Goal: Use online tool/utility: Use online tool/utility

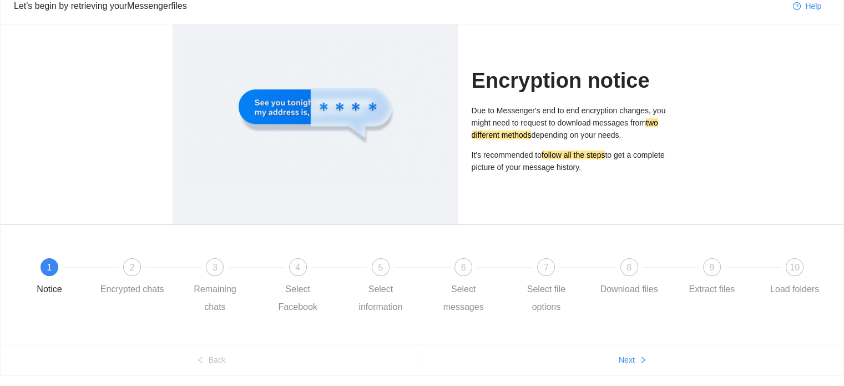
scroll to position [80, 0]
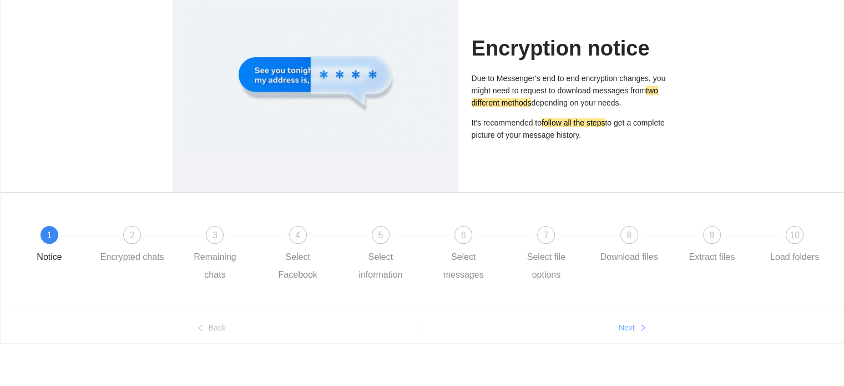
click at [623, 328] on span "Next" at bounding box center [626, 327] width 16 height 12
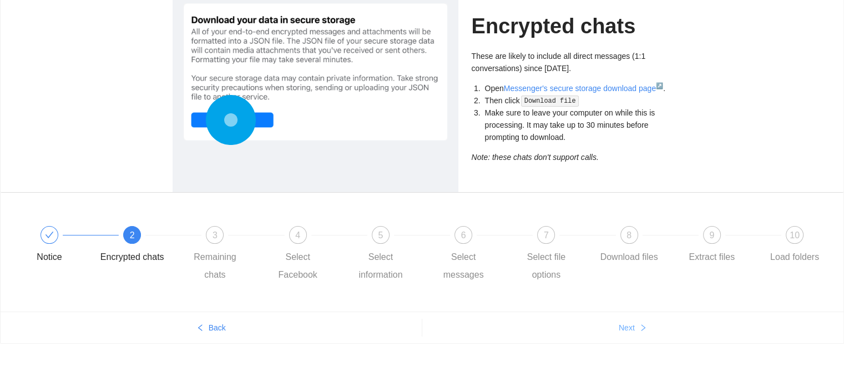
click at [623, 328] on span "Next" at bounding box center [626, 327] width 16 height 12
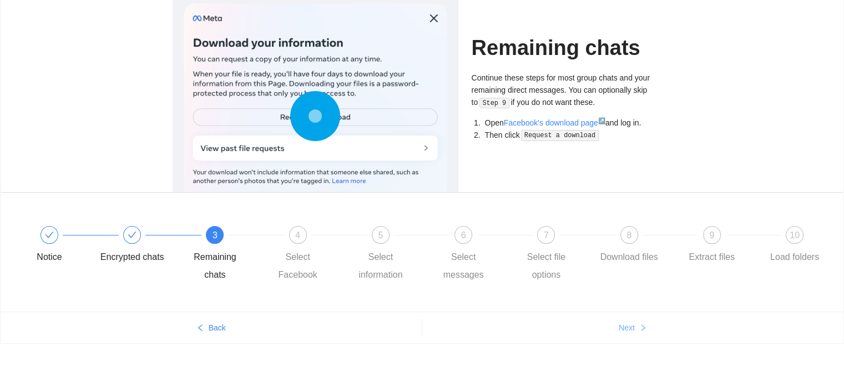
click at [623, 328] on span "Next" at bounding box center [626, 327] width 16 height 12
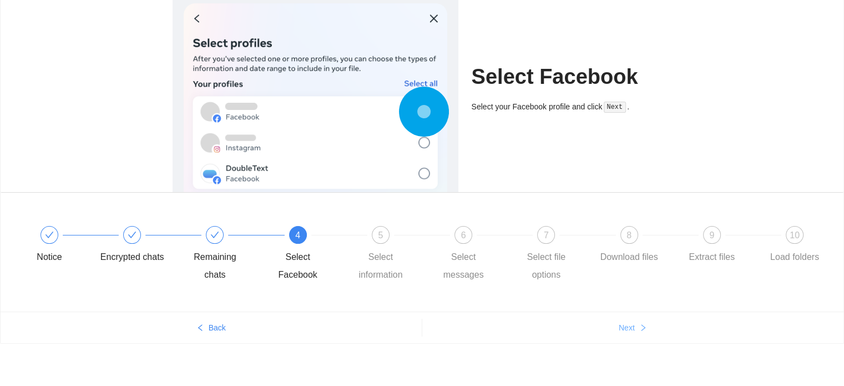
click at [623, 328] on span "Next" at bounding box center [626, 327] width 16 height 12
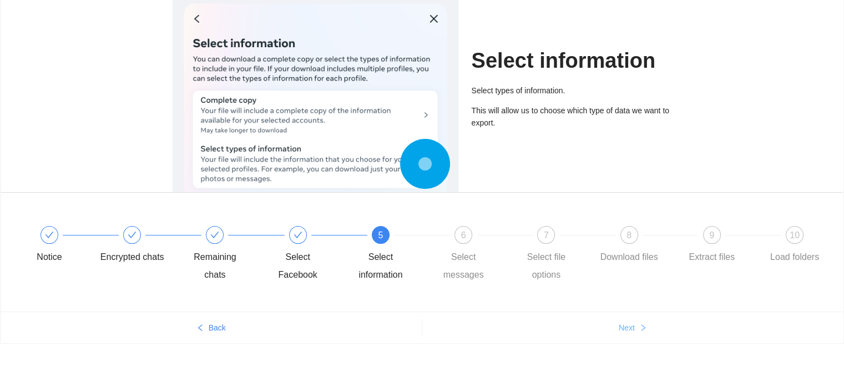
click at [623, 328] on span "Next" at bounding box center [626, 327] width 16 height 12
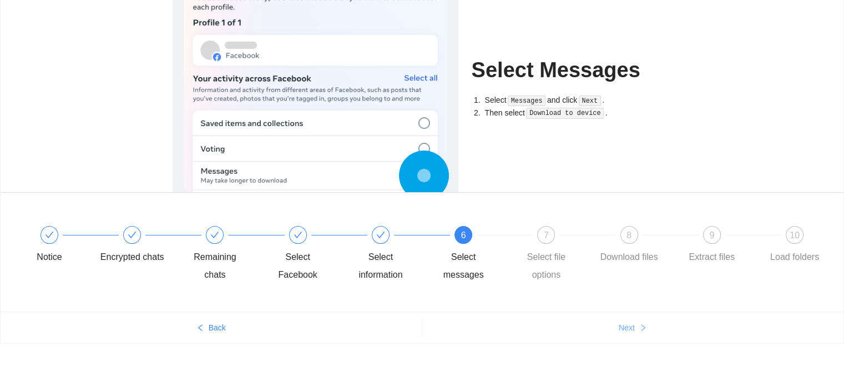
click at [623, 328] on span "Next" at bounding box center [626, 327] width 16 height 12
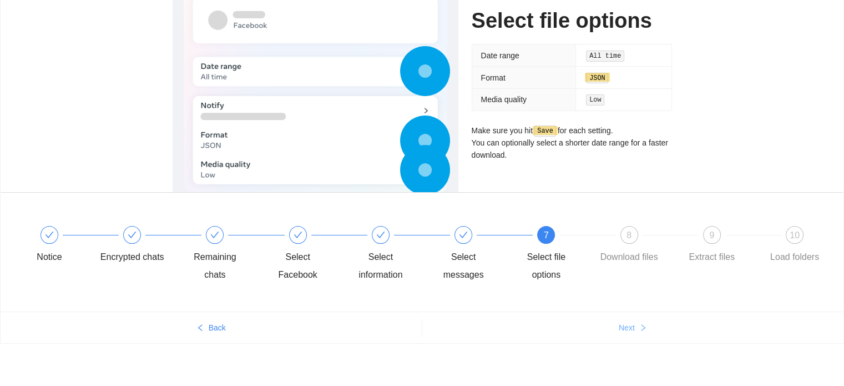
click at [623, 328] on span "Next" at bounding box center [626, 327] width 16 height 12
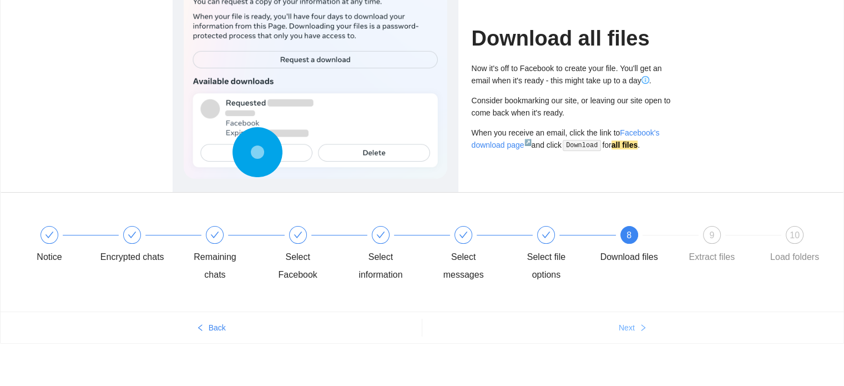
click at [623, 328] on span "Next" at bounding box center [626, 327] width 16 height 12
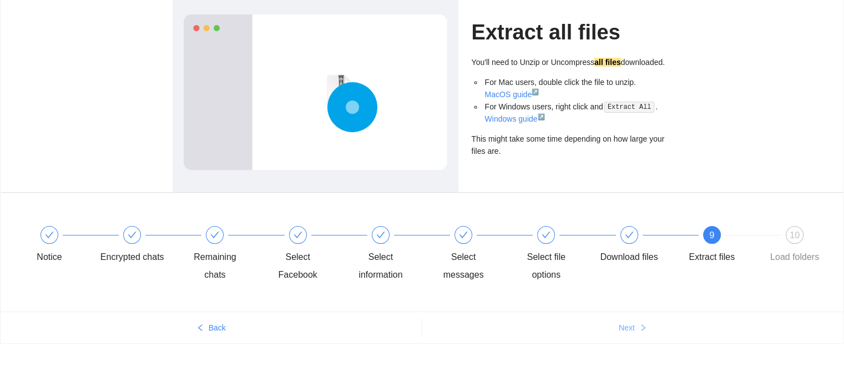
click at [623, 328] on span "Next" at bounding box center [626, 327] width 16 height 12
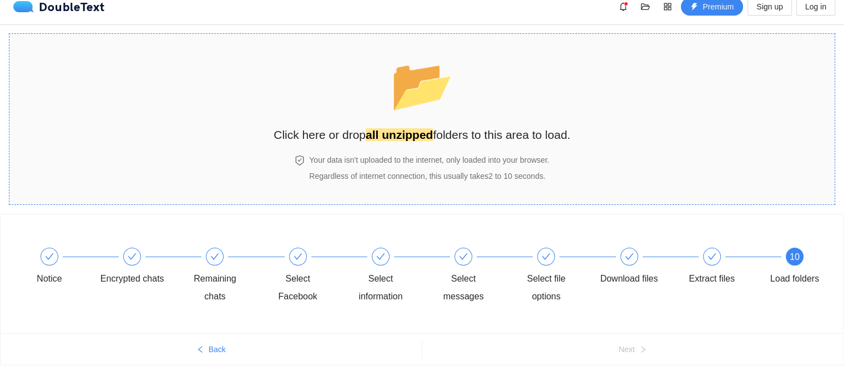
scroll to position [0, 0]
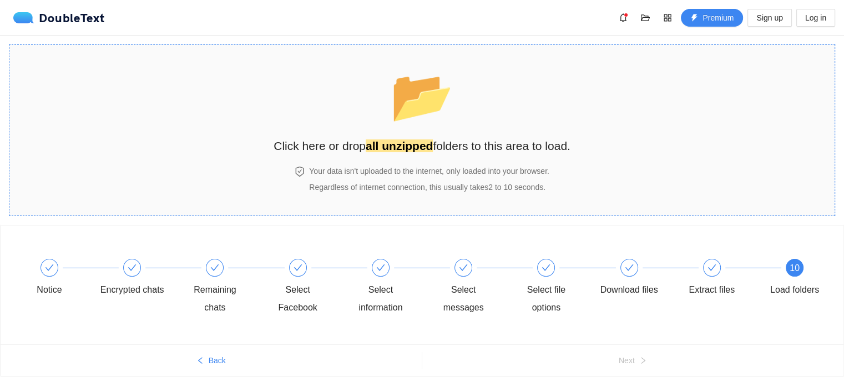
click at [444, 124] on span "📂" at bounding box center [422, 96] width 64 height 57
click at [718, 281] on div "Extract files" at bounding box center [711, 290] width 46 height 18
